Goal: Information Seeking & Learning: Learn about a topic

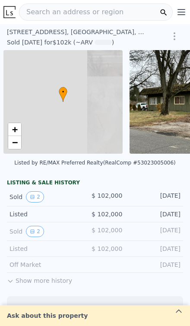
scroll to position [0, 3]
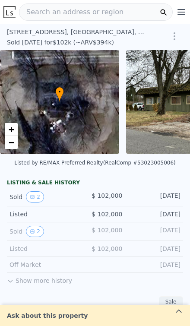
click at [50, 278] on button "Show more history" at bounding box center [39, 279] width 65 height 12
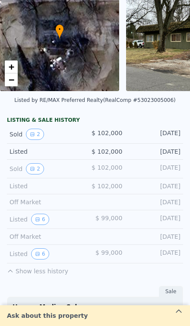
scroll to position [60, 0]
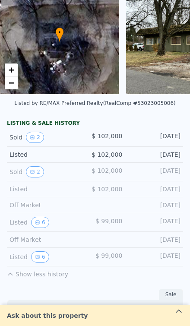
click at [42, 256] on button "6" at bounding box center [40, 257] width 18 height 11
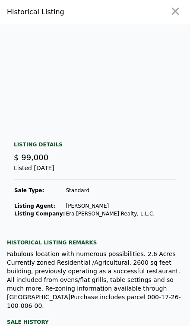
scroll to position [0, 0]
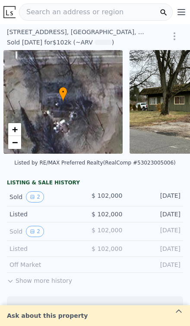
scroll to position [0, 3]
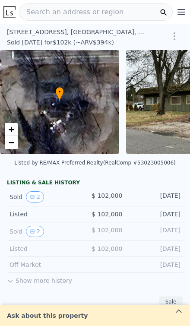
click at [34, 283] on button "Show more history" at bounding box center [39, 279] width 65 height 12
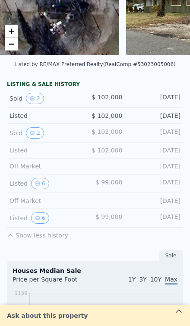
scroll to position [111, 0]
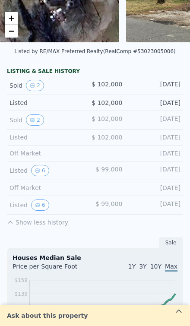
click at [42, 170] on button "6" at bounding box center [40, 170] width 18 height 11
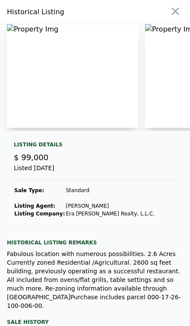
click at [61, 71] on img at bounding box center [72, 76] width 131 height 104
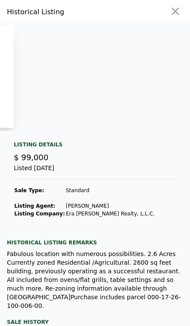
scroll to position [0, 281]
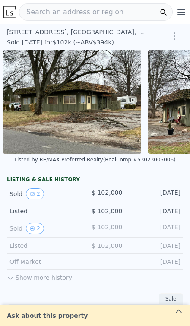
scroll to position [0, 126]
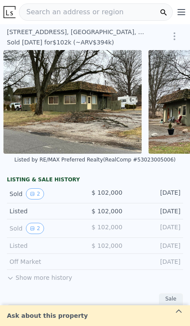
click at [40, 193] on button "2" at bounding box center [35, 193] width 18 height 11
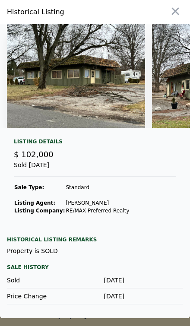
scroll to position [0, 0]
click at [179, 18] on button "button" at bounding box center [176, 11] width 16 height 16
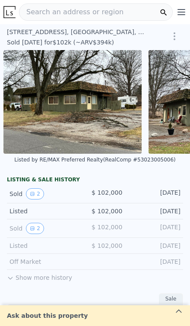
click at [40, 231] on button "2" at bounding box center [35, 228] width 18 height 11
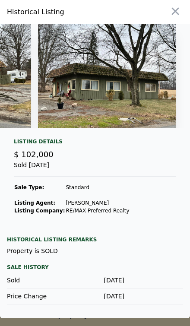
scroll to position [0, 114]
click at [172, 17] on button "button" at bounding box center [176, 11] width 16 height 16
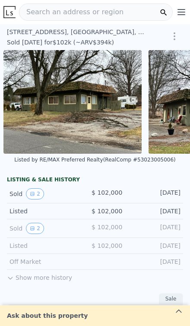
click at [58, 280] on button "Show more history" at bounding box center [39, 276] width 65 height 12
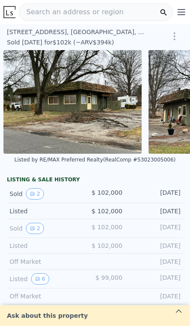
click at [44, 282] on button "6" at bounding box center [40, 279] width 18 height 11
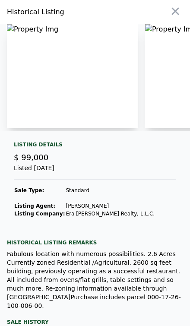
click at [59, 73] on img at bounding box center [72, 76] width 131 height 104
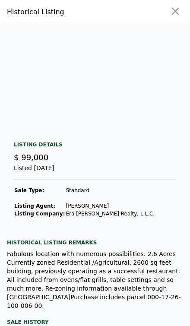
scroll to position [0, 0]
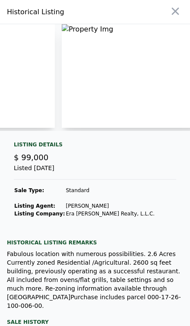
click at [169, 17] on button "button" at bounding box center [176, 11] width 16 height 16
